Goal: Task Accomplishment & Management: Use online tool/utility

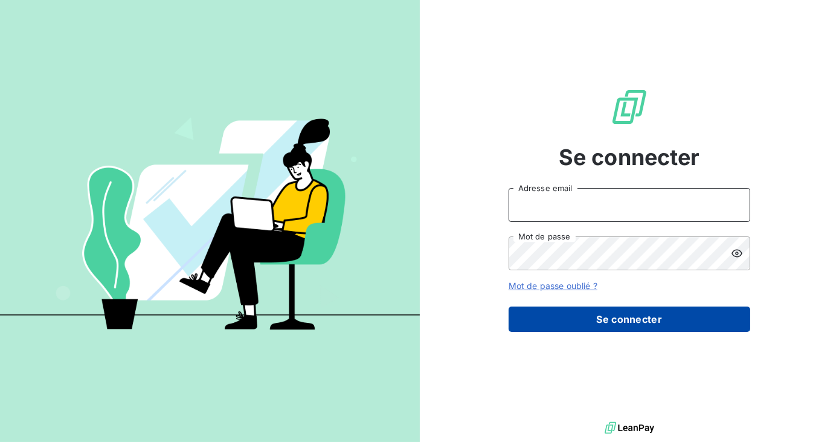
type input "[EMAIL_ADDRESS][DOMAIN_NAME]"
click at [688, 309] on button "Se connecter" at bounding box center [630, 318] width 242 height 25
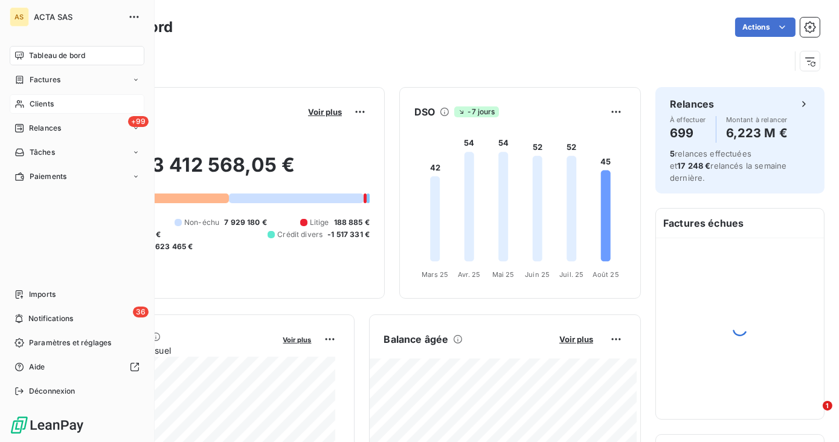
click at [36, 103] on span "Clients" at bounding box center [42, 103] width 24 height 11
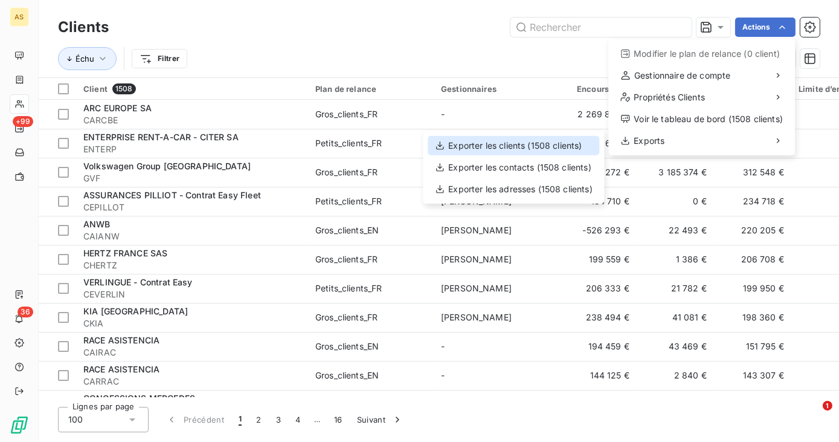
click at [498, 146] on div "Exporter les clients (1508 clients)" at bounding box center [514, 145] width 172 height 19
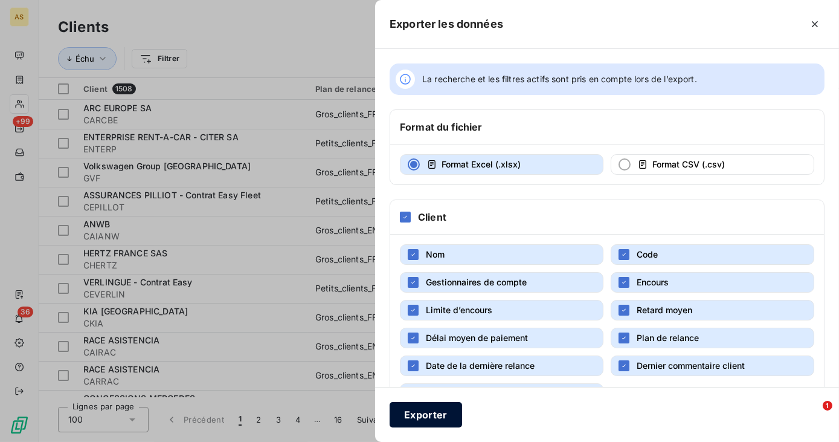
click at [428, 422] on button "Exporter" at bounding box center [426, 414] width 73 height 25
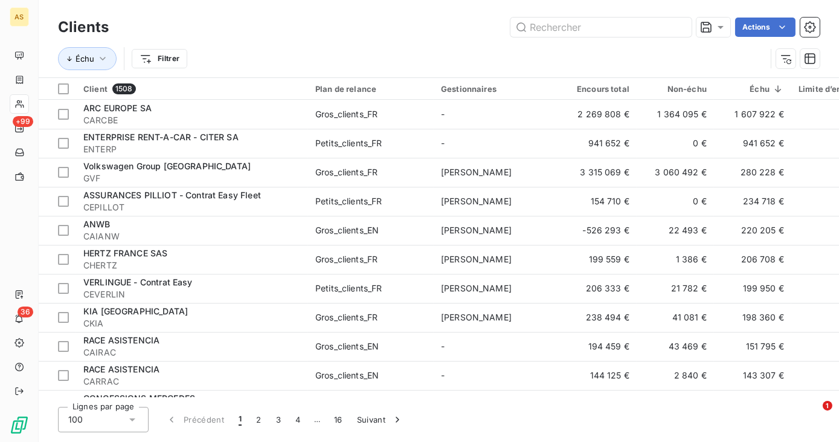
drag, startPoint x: 396, startPoint y: 19, endPoint x: 509, endPoint y: 30, distance: 113.6
click at [396, 19] on div "Actions" at bounding box center [471, 27] width 697 height 19
click at [561, 31] on input "text" at bounding box center [601, 27] width 181 height 19
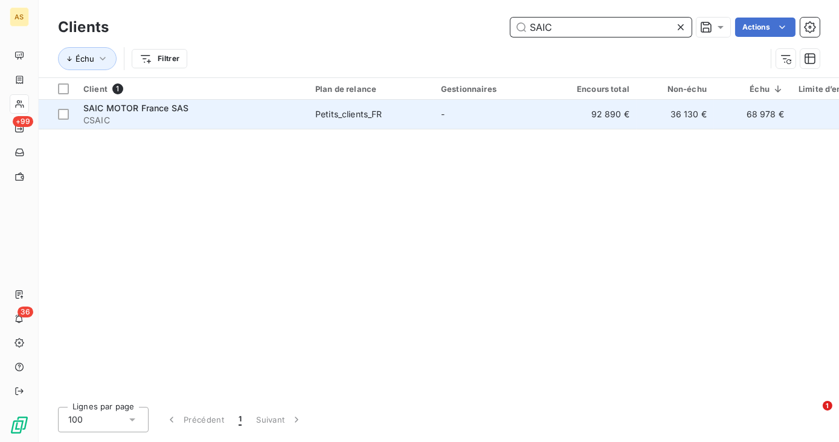
type input "SAIC"
click at [159, 106] on span "SAIC MOTOR France SAS" at bounding box center [135, 108] width 105 height 10
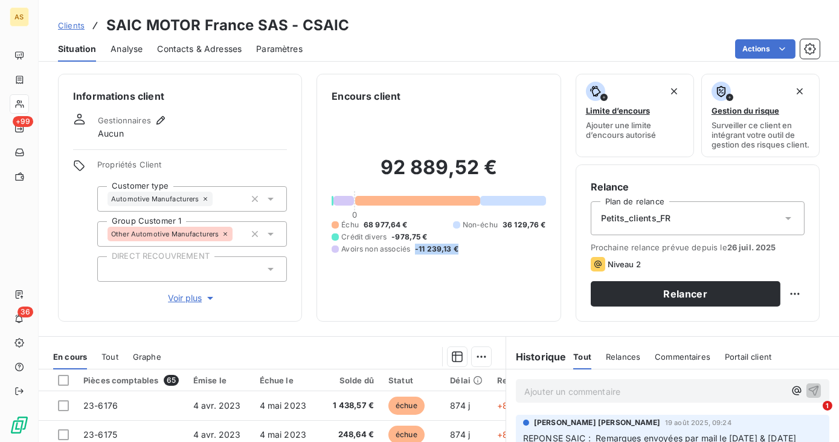
drag, startPoint x: 414, startPoint y: 253, endPoint x: 459, endPoint y: 250, distance: 44.8
click at [459, 250] on div "Échu 68 977,64 € Non-échu 36 129,76 € Crédit divers -978,75 € Avoirs non associ…" at bounding box center [439, 236] width 214 height 35
click at [478, 337] on div "Informations client Gestionnaires Aucun Propriétés Client Customer type Automot…" at bounding box center [439, 253] width 801 height 375
drag, startPoint x: 362, startPoint y: 229, endPoint x: 406, endPoint y: 224, distance: 44.4
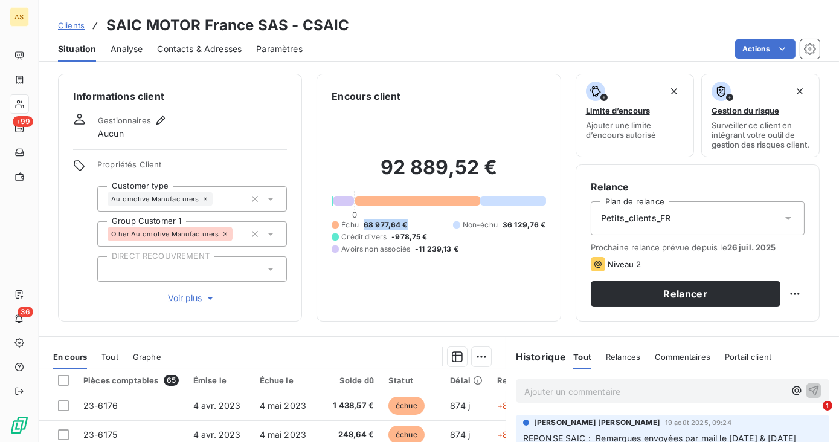
click at [406, 224] on div "Échu 68 977,64 € Non-échu 36 129,76 € Crédit divers -978,75 € Avoirs non associ…" at bounding box center [439, 236] width 214 height 35
click at [407, 224] on div "Échu 68 977,64 € Non-échu 36 129,76 € Crédit divers -978,75 € Avoirs non associ…" at bounding box center [439, 236] width 214 height 35
click at [402, 228] on span "68 977,64 €" at bounding box center [386, 224] width 44 height 11
click at [74, 25] on span "Clients" at bounding box center [71, 26] width 27 height 10
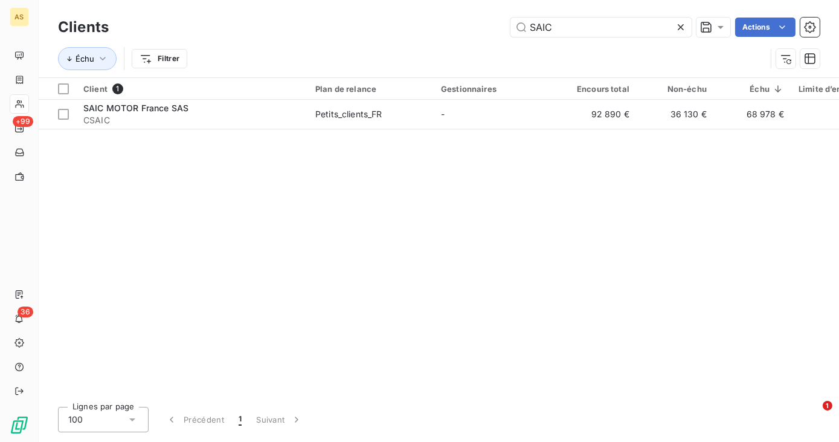
drag, startPoint x: 562, startPoint y: 25, endPoint x: 488, endPoint y: 16, distance: 74.9
click at [488, 16] on div "Clients SAIC Actions" at bounding box center [439, 27] width 762 height 25
type input "CONCMERC"
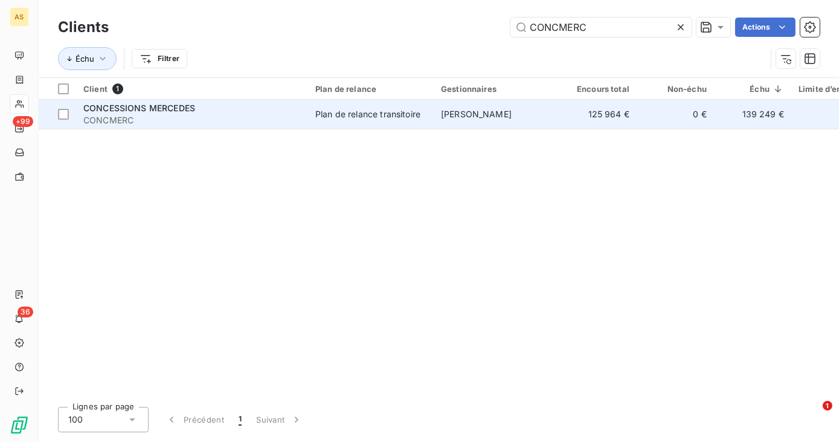
click at [179, 117] on span "CONCMERC" at bounding box center [192, 120] width 218 height 12
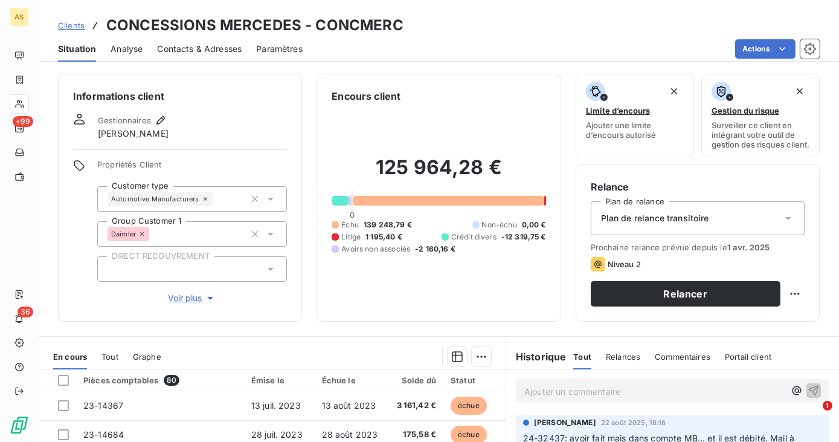
click at [443, 240] on div at bounding box center [445, 236] width 7 height 7
drag, startPoint x: 451, startPoint y: 243, endPoint x: 483, endPoint y: 242, distance: 32.6
click at [483, 242] on span "Crédit divers" at bounding box center [473, 236] width 45 height 11
click at [514, 242] on span "-12 319,75 €" at bounding box center [524, 236] width 45 height 11
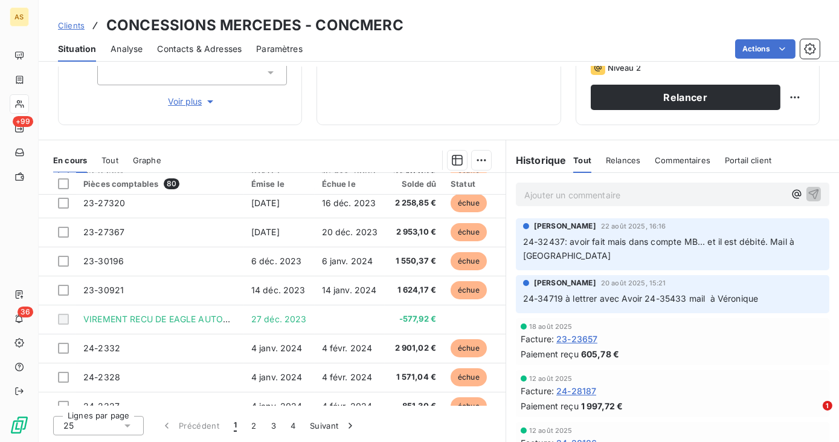
scroll to position [518, 0]
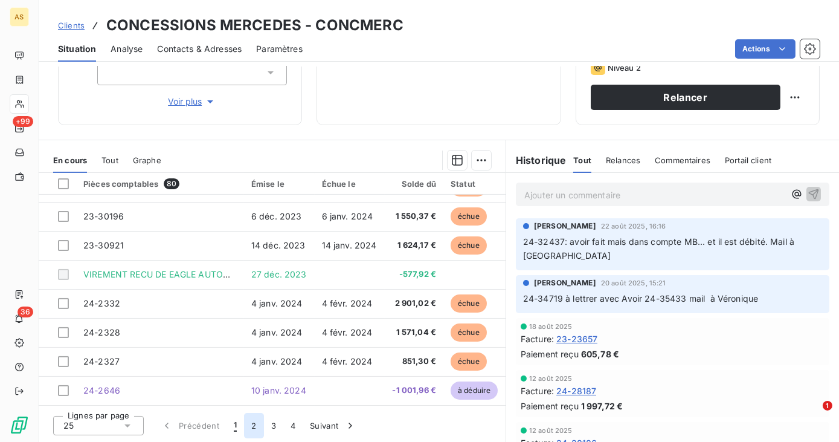
click at [258, 422] on button "2" at bounding box center [253, 425] width 19 height 25
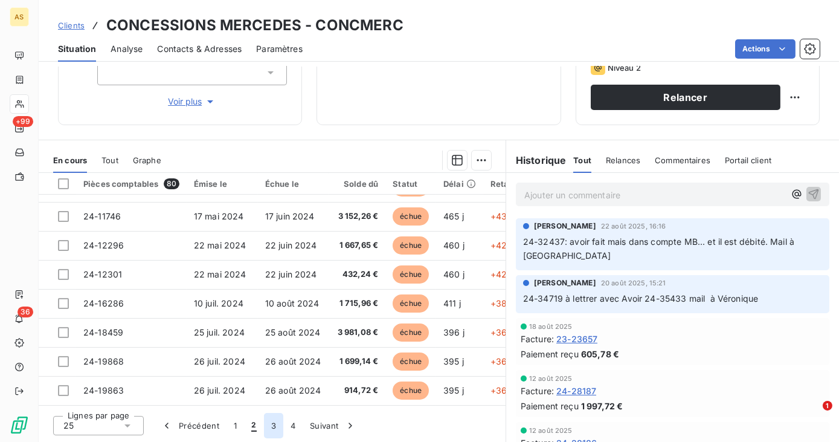
click at [268, 423] on button "3" at bounding box center [273, 425] width 19 height 25
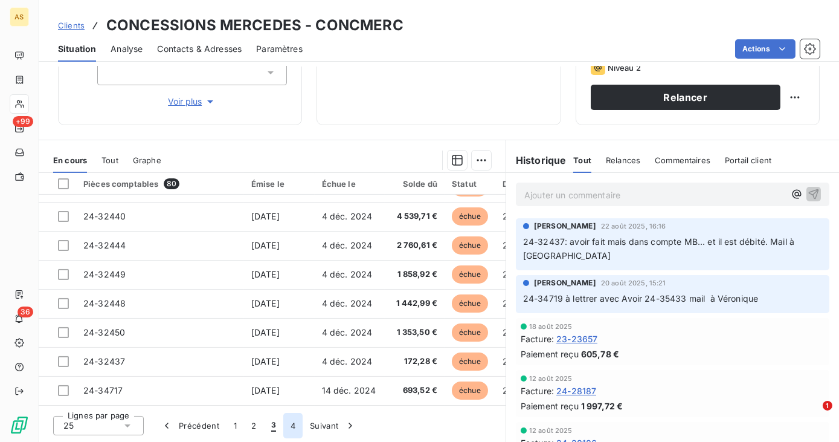
click at [299, 425] on button "4" at bounding box center [292, 425] width 19 height 25
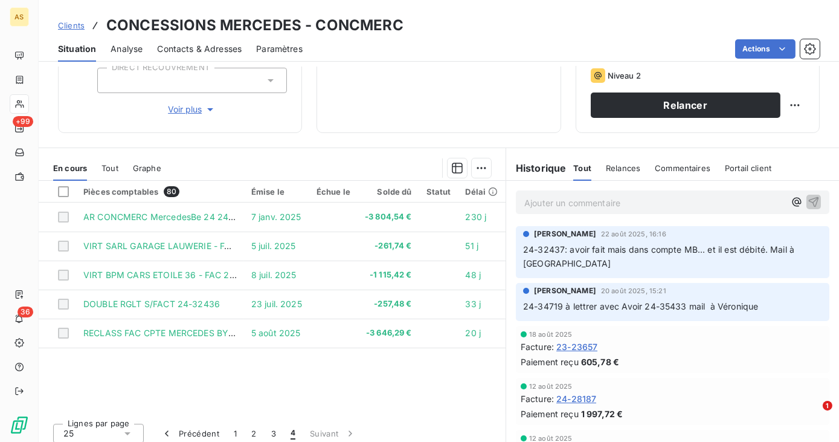
scroll to position [205, 0]
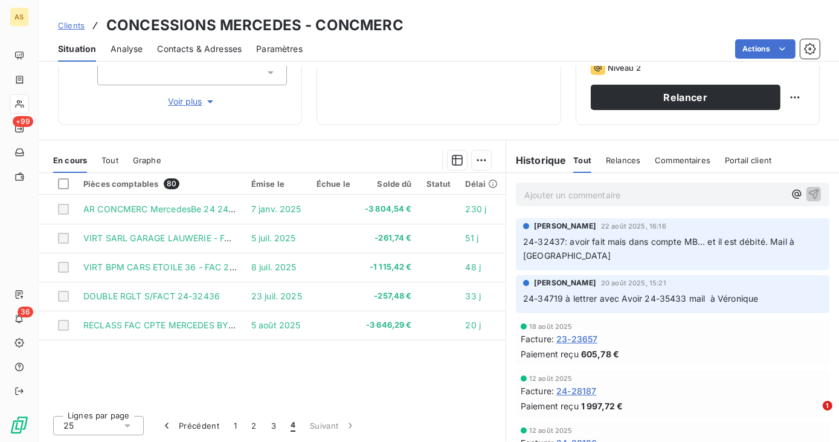
click at [73, 24] on span "Clients" at bounding box center [71, 26] width 27 height 10
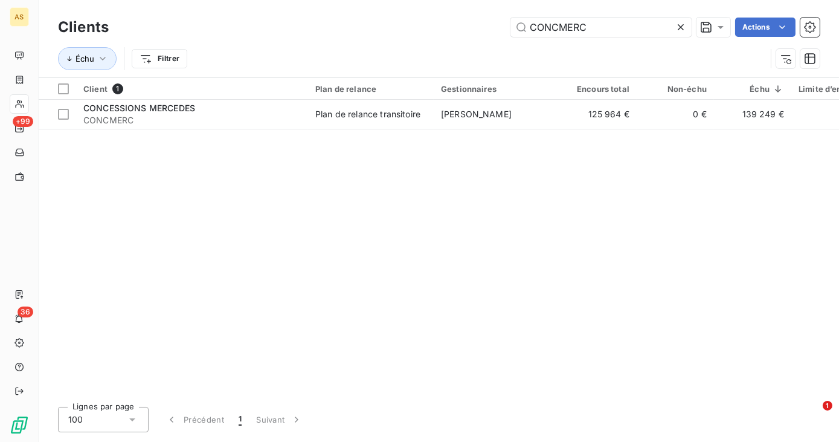
click at [682, 27] on icon at bounding box center [681, 27] width 12 height 12
